Goal: Navigation & Orientation: Find specific page/section

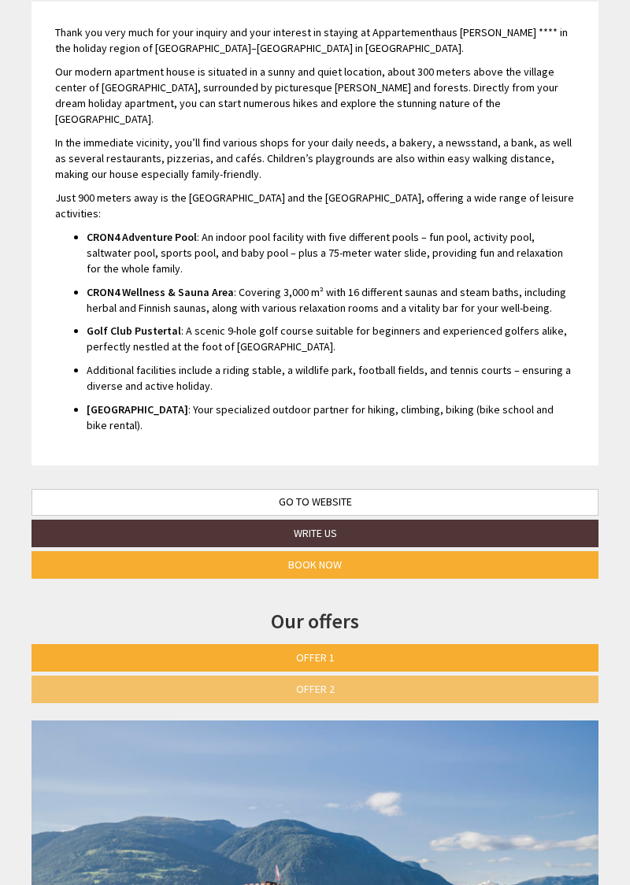
scroll to position [416, 0]
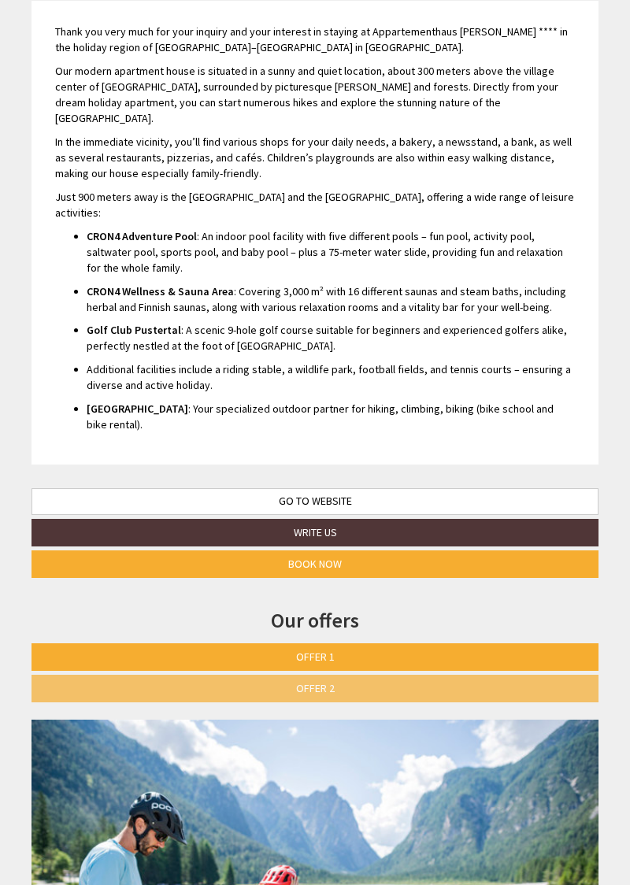
click at [267, 675] on link "Offer 2" at bounding box center [314, 689] width 567 height 28
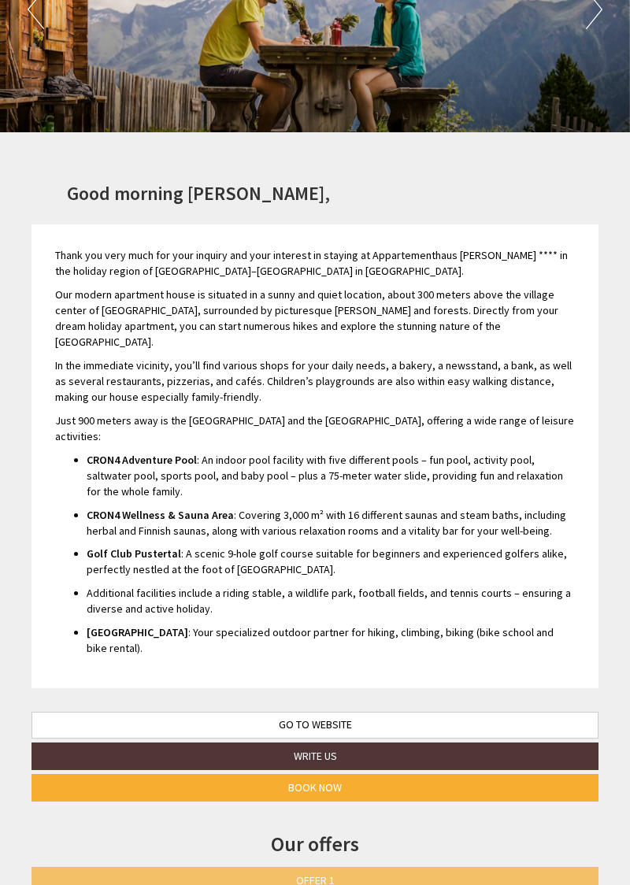
scroll to position [0, 0]
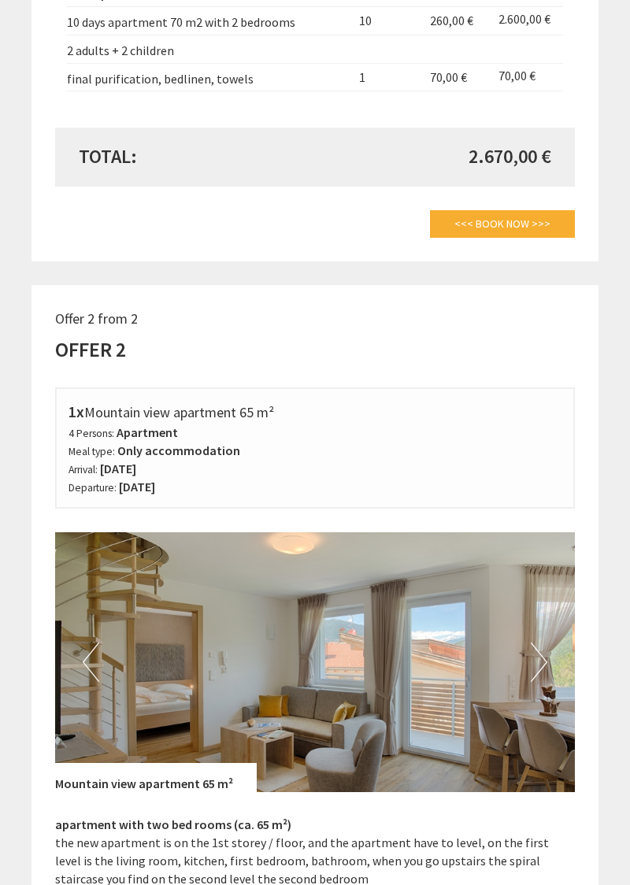
scroll to position [2833, 0]
